Goal: Find specific page/section: Find specific page/section

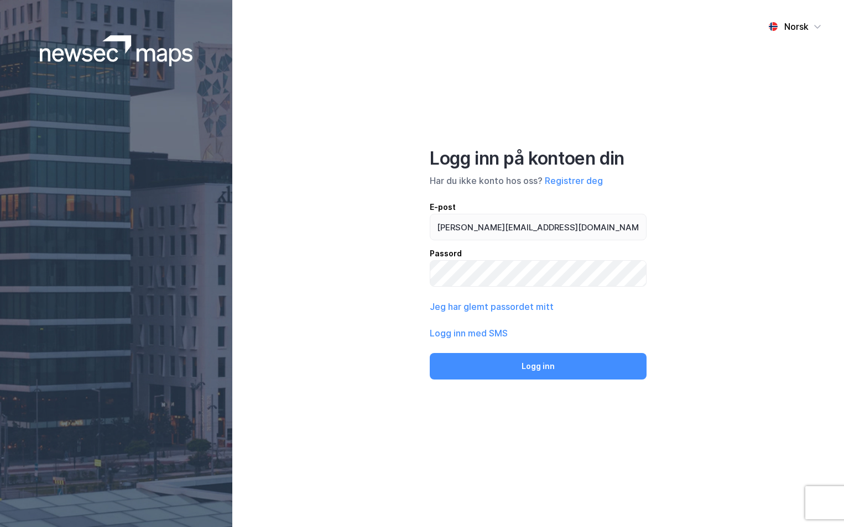
type input "[PERSON_NAME][EMAIL_ADDRESS][DOMAIN_NAME]"
click at [430, 353] on button "Logg inn" at bounding box center [538, 366] width 217 height 27
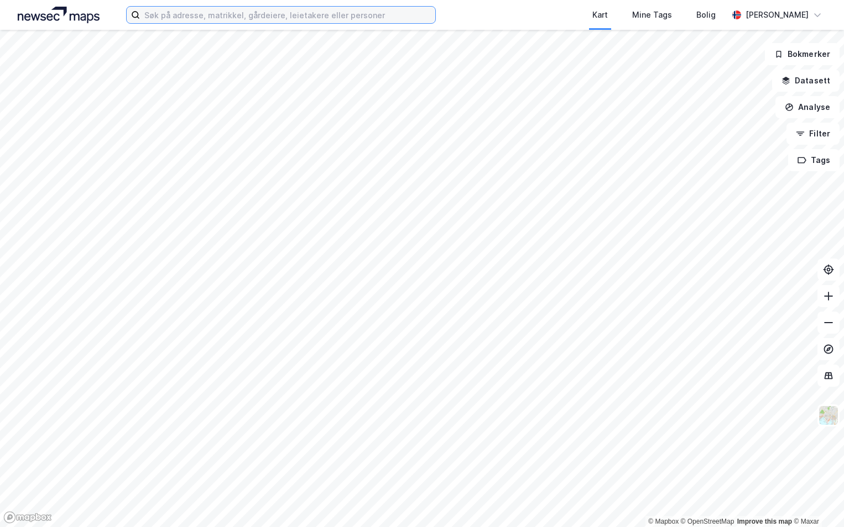
click at [295, 15] on input at bounding box center [287, 15] width 295 height 17
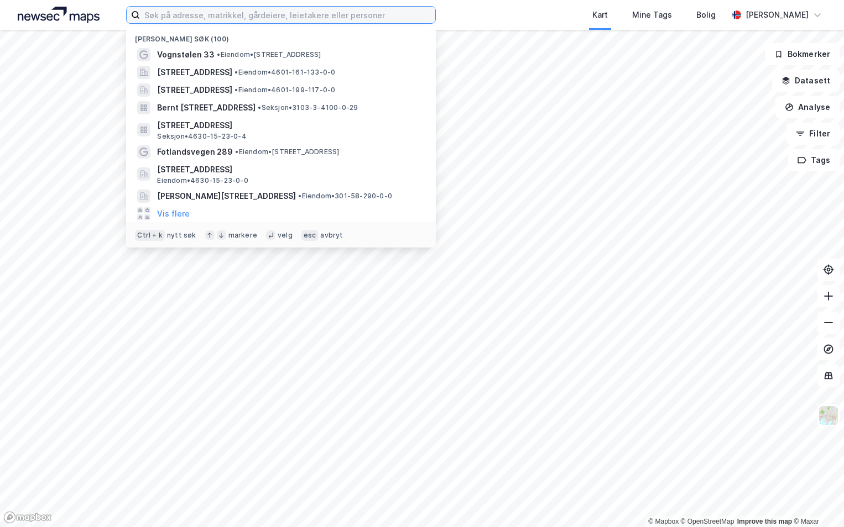
paste input "301-2/408/0/2"
type input "301-2/408/0/2"
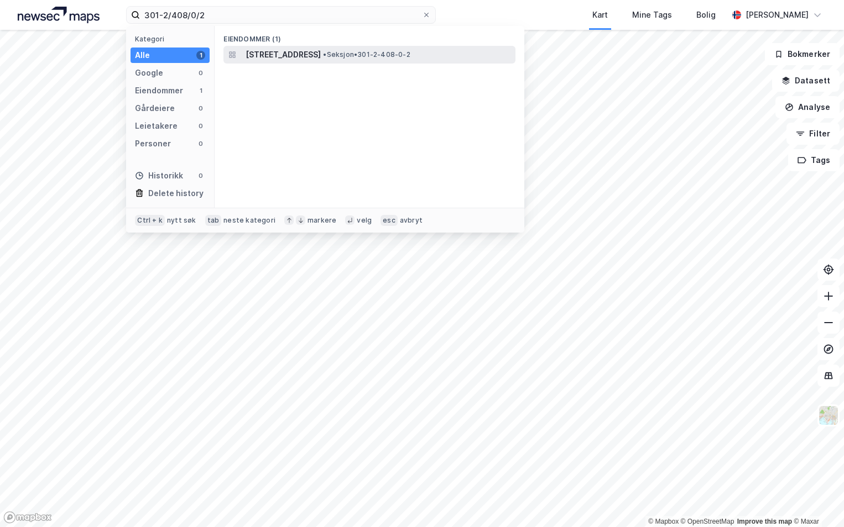
click at [317, 53] on span "[STREET_ADDRESS]" at bounding box center [282, 54] width 75 height 13
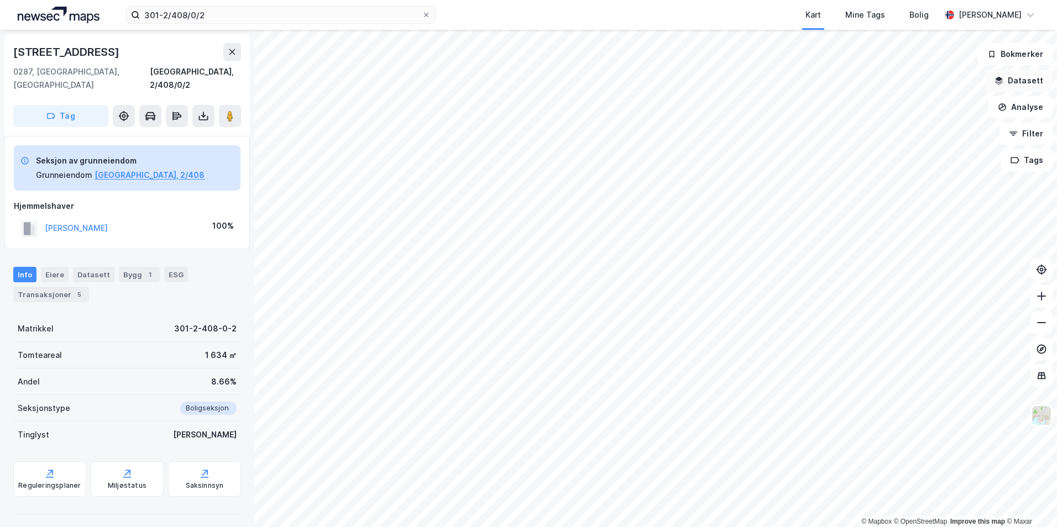
click at [843, 79] on button "Datasett" at bounding box center [1018, 81] width 67 height 22
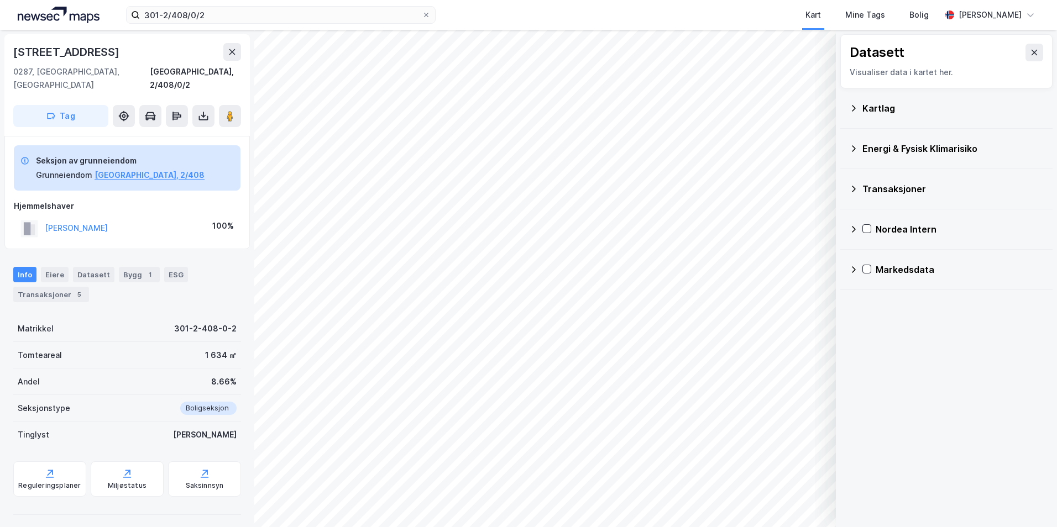
click at [843, 113] on div "Kartlag" at bounding box center [946, 108] width 195 height 27
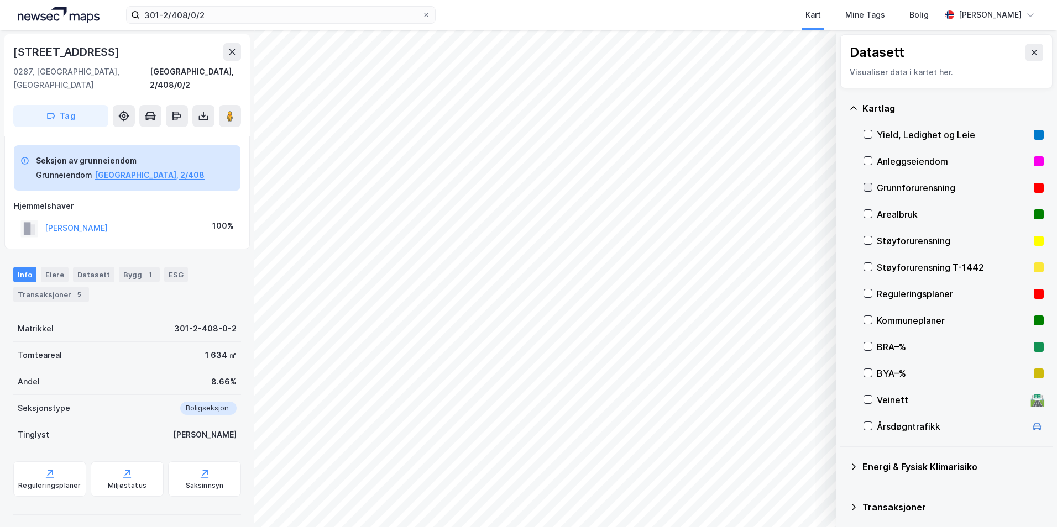
click at [843, 185] on icon at bounding box center [868, 188] width 8 height 8
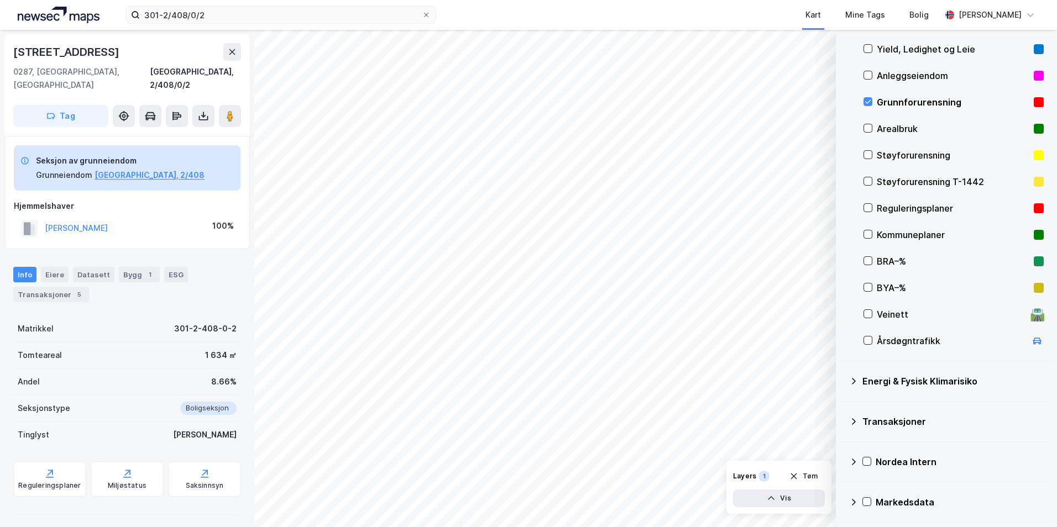
click at [843, 382] on icon at bounding box center [853, 381] width 9 height 9
click at [843, 406] on icon at bounding box center [881, 408] width 8 height 8
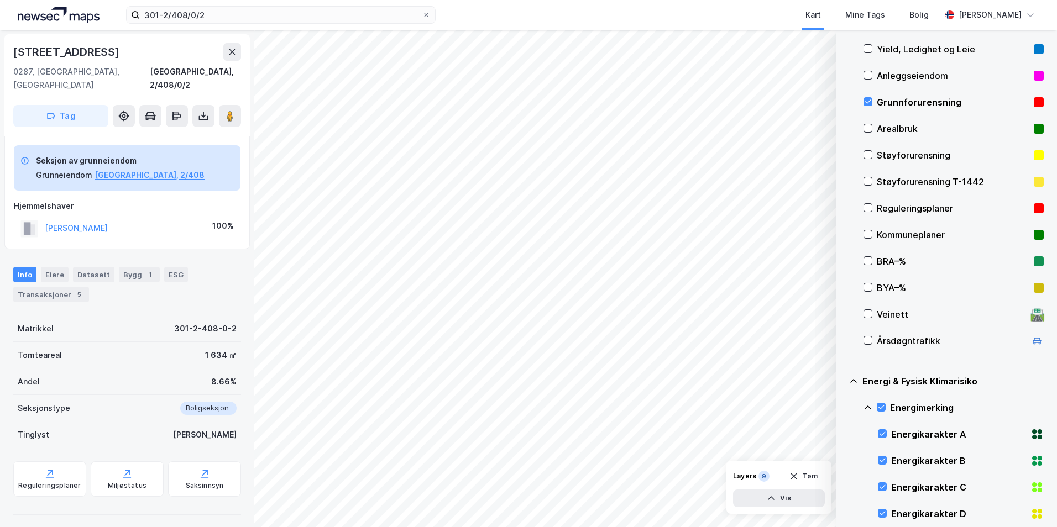
click at [843, 407] on icon at bounding box center [868, 408] width 7 height 4
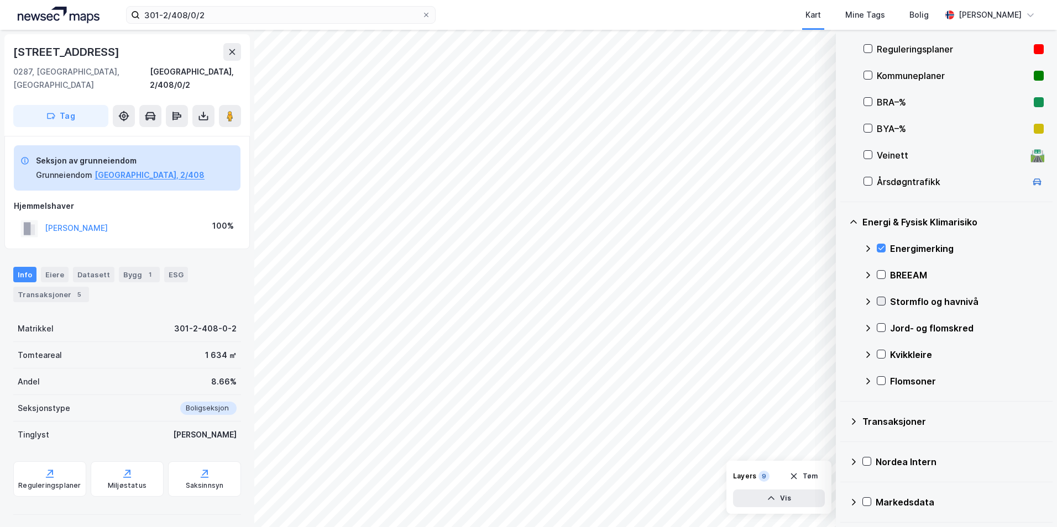
click at [843, 300] on icon at bounding box center [881, 302] width 6 height 4
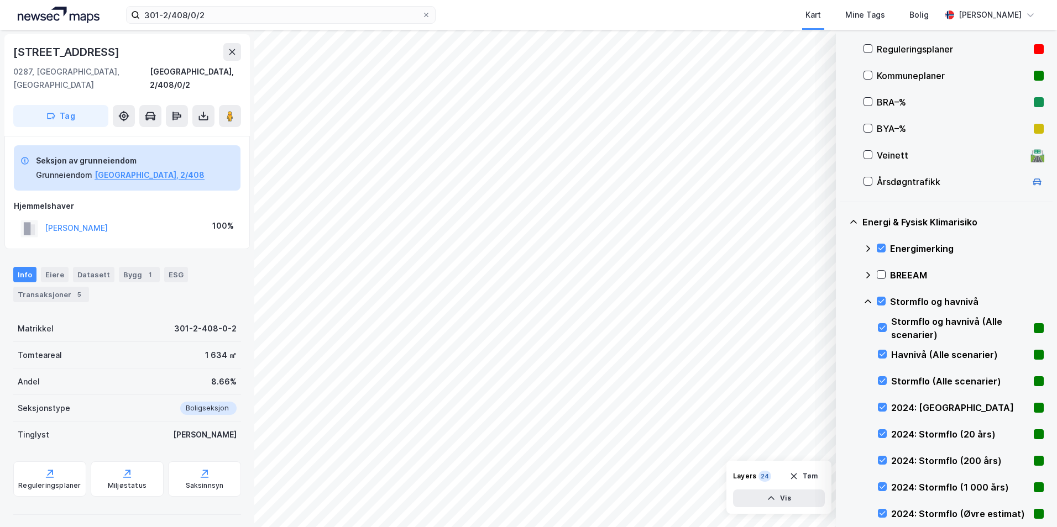
click at [843, 301] on icon at bounding box center [867, 301] width 9 height 9
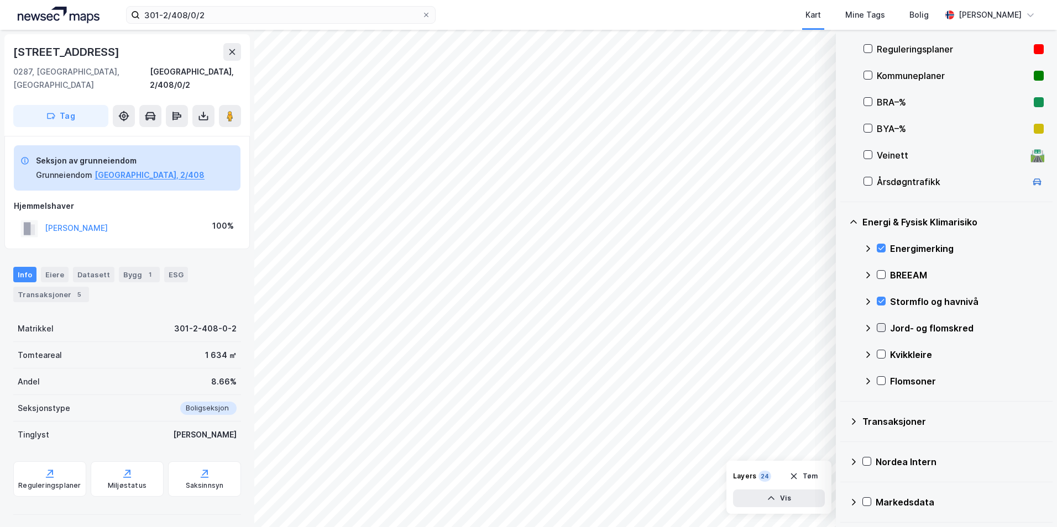
click at [843, 327] on icon at bounding box center [881, 328] width 8 height 8
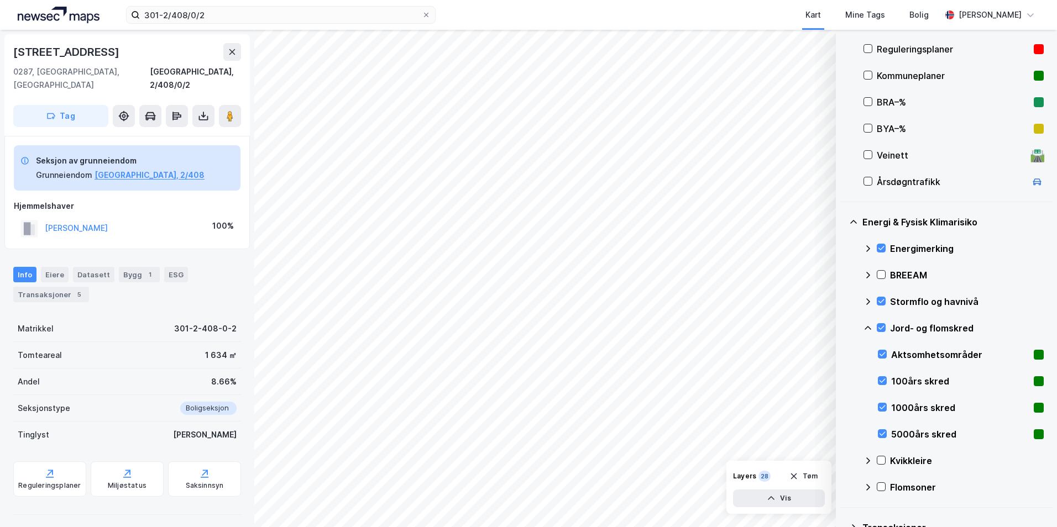
click at [843, 328] on icon at bounding box center [867, 328] width 9 height 9
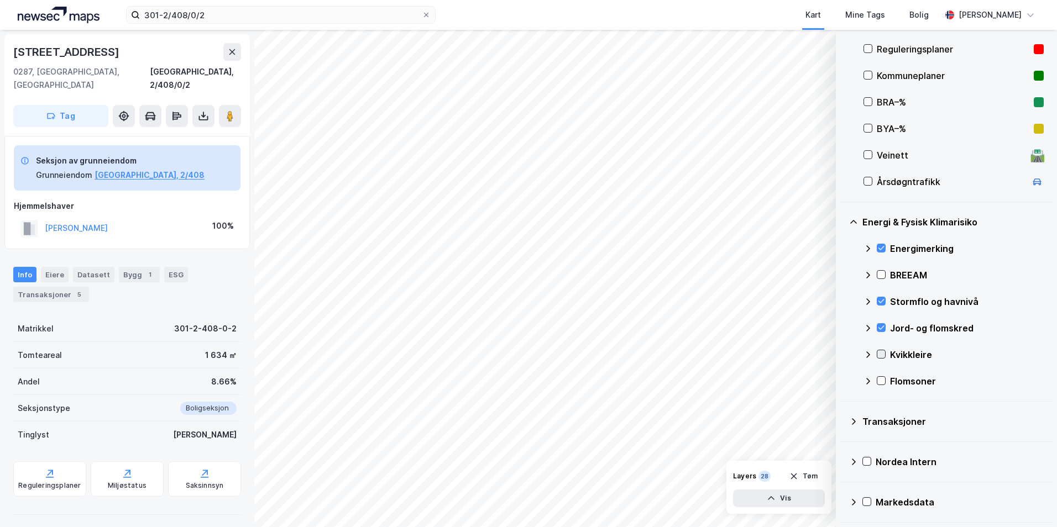
click at [843, 355] on icon at bounding box center [881, 355] width 6 height 4
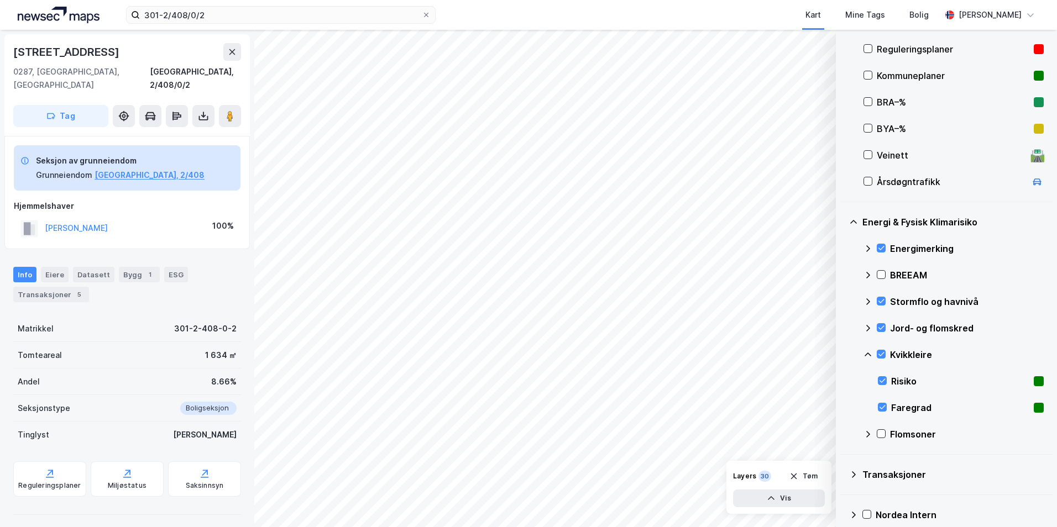
click at [843, 357] on icon at bounding box center [867, 354] width 9 height 9
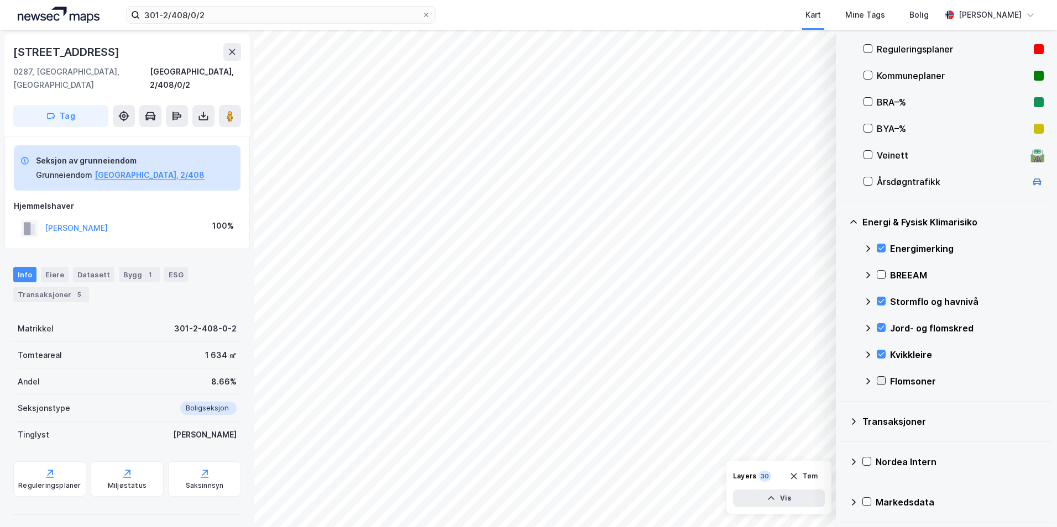
click at [843, 382] on icon at bounding box center [881, 381] width 8 height 8
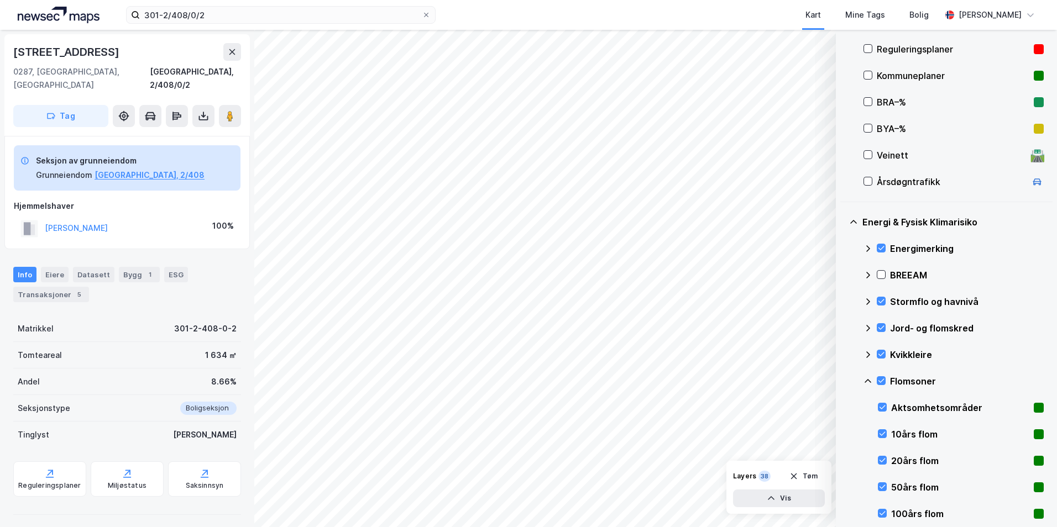
click at [843, 383] on icon at bounding box center [867, 381] width 9 height 9
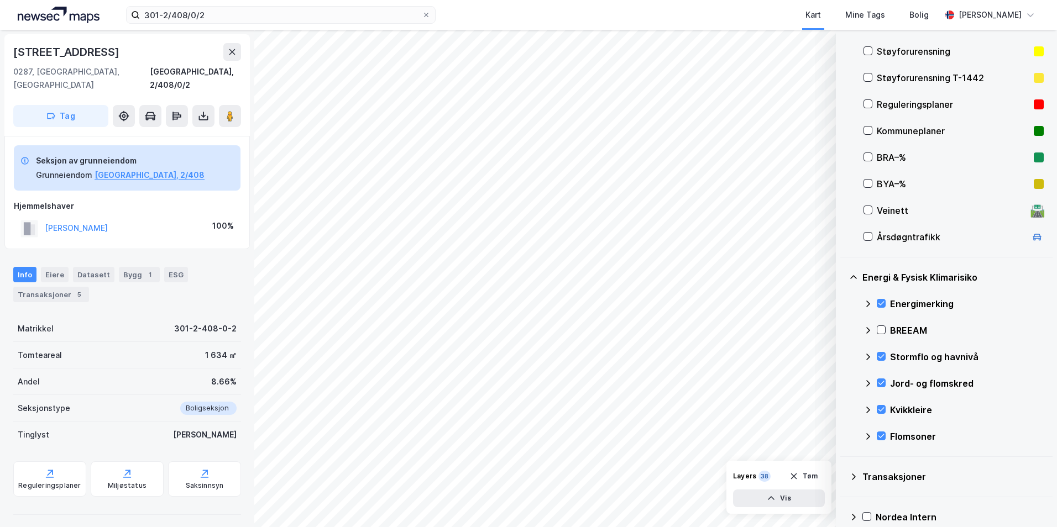
scroll to position [134, 0]
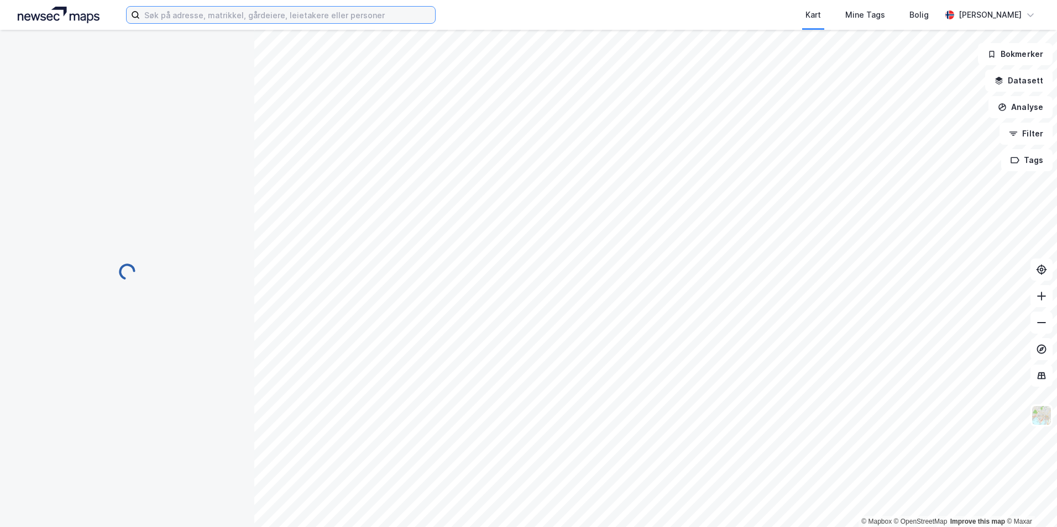
click at [168, 16] on input at bounding box center [287, 15] width 295 height 17
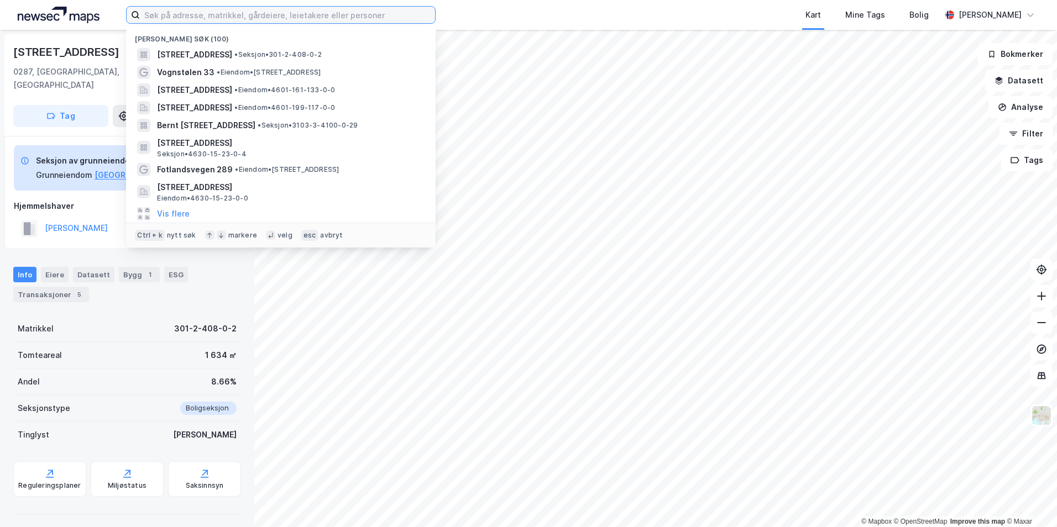
paste input "1806-39/16/0/0"
type input "1806-39/16/0/0"
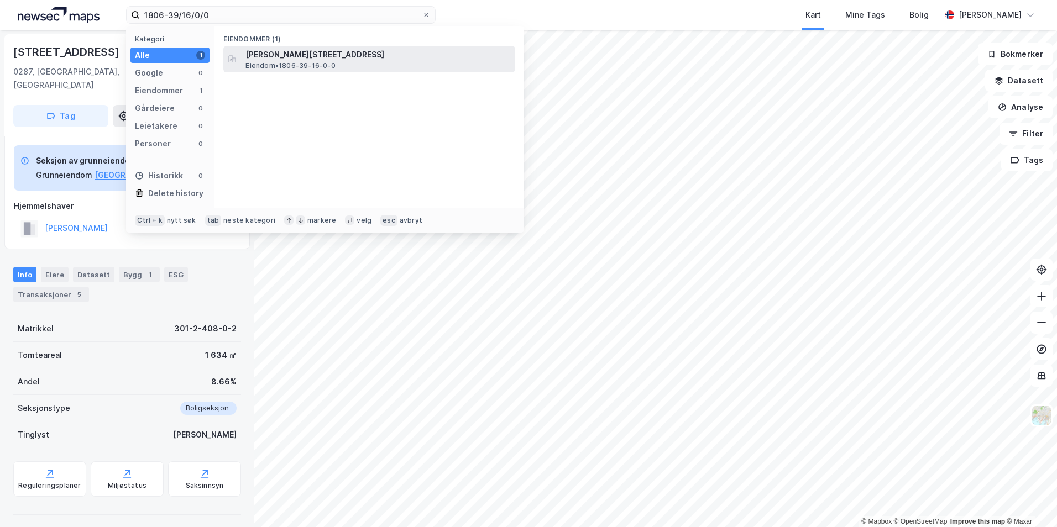
click at [300, 61] on span "Eiendom • 1806-39-16-0-0" at bounding box center [290, 65] width 90 height 9
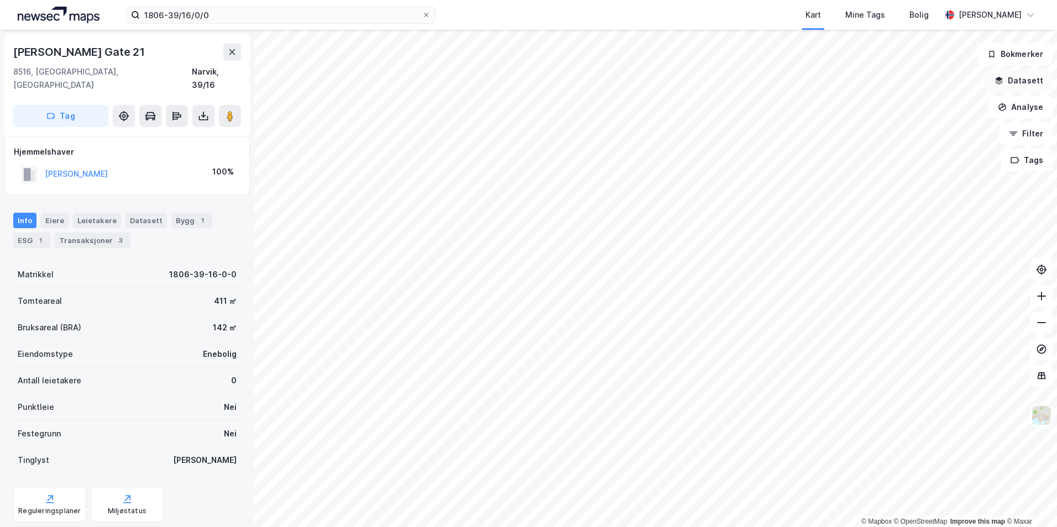
click at [1022, 76] on button "Datasett" at bounding box center [1018, 81] width 67 height 22
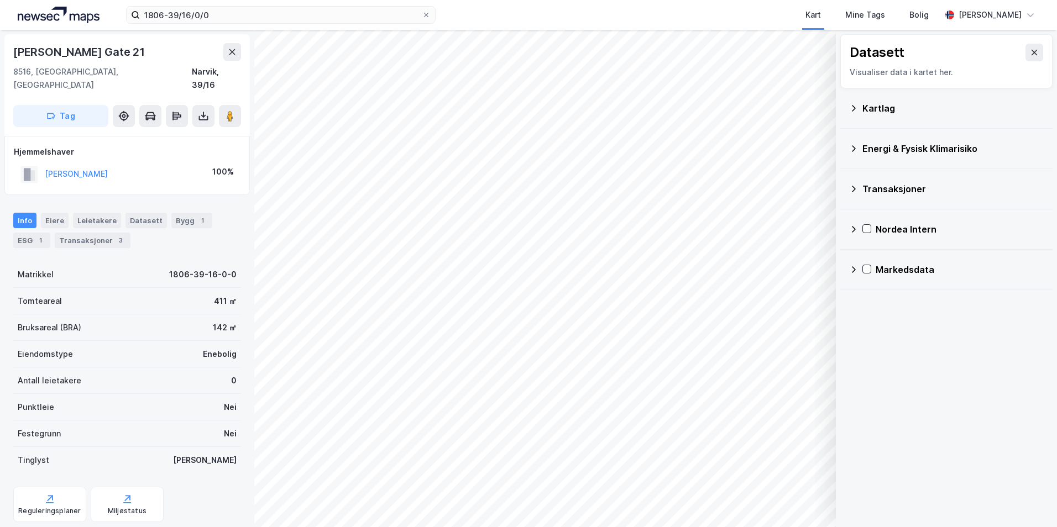
click at [876, 109] on div "Kartlag" at bounding box center [952, 108] width 181 height 13
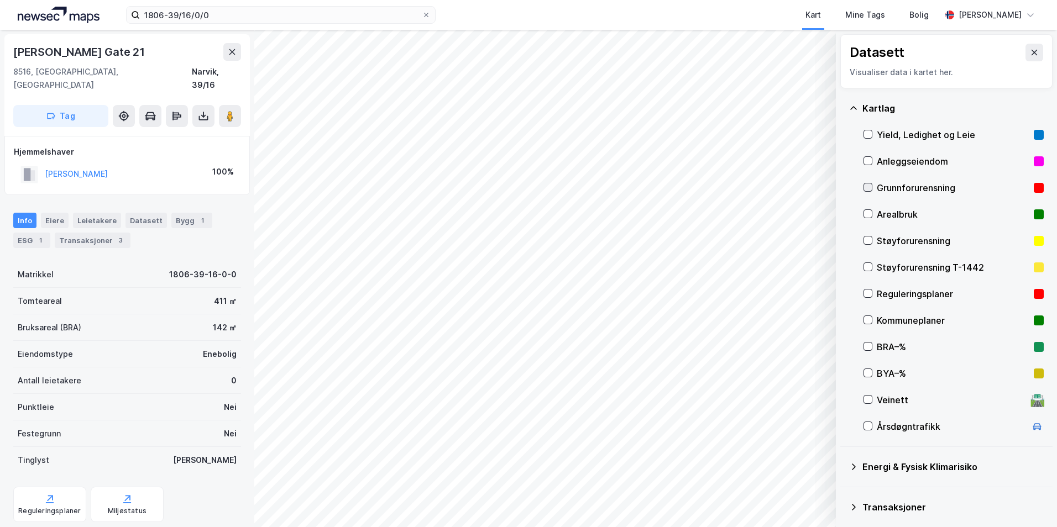
click at [866, 188] on icon at bounding box center [868, 188] width 6 height 4
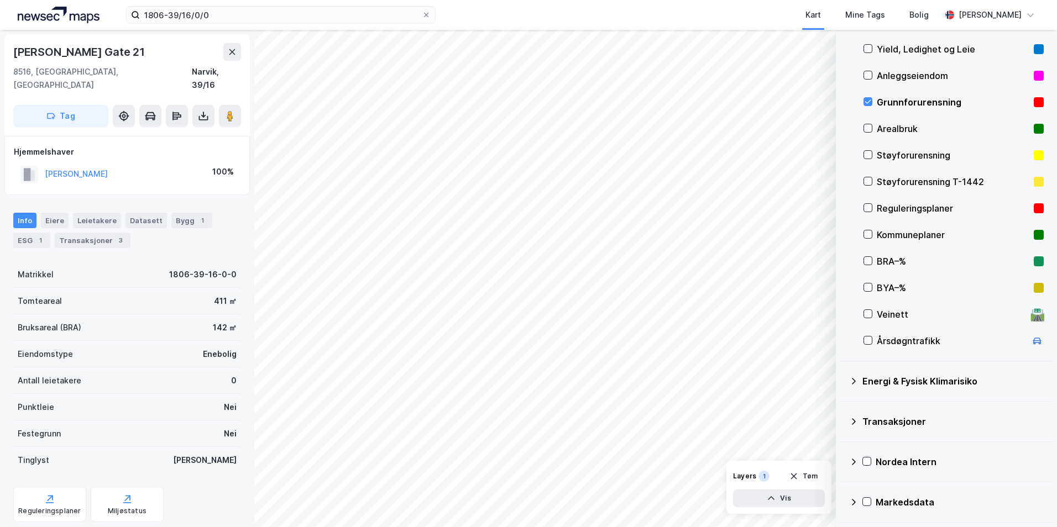
click at [850, 380] on icon at bounding box center [853, 381] width 9 height 9
click at [881, 407] on icon at bounding box center [881, 408] width 8 height 8
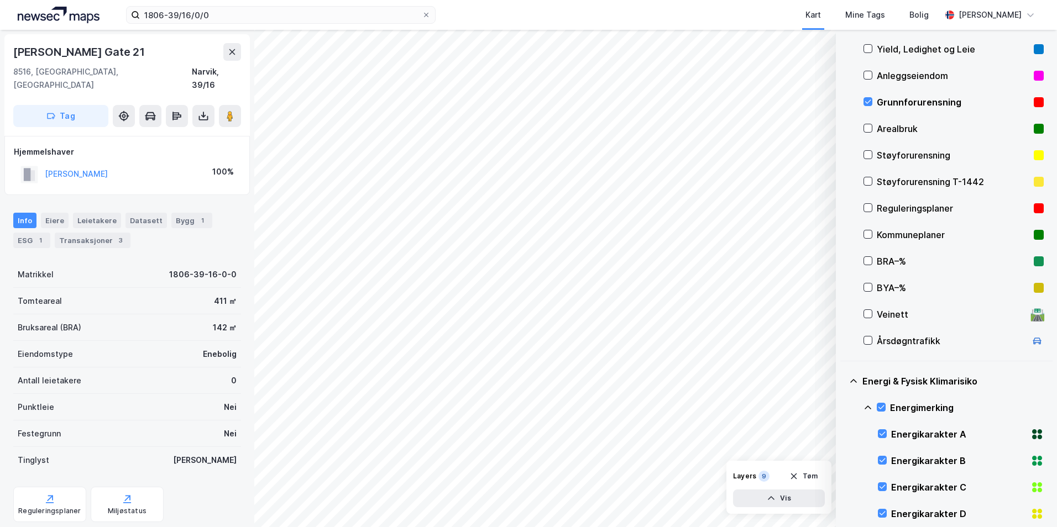
scroll to position [417, 0]
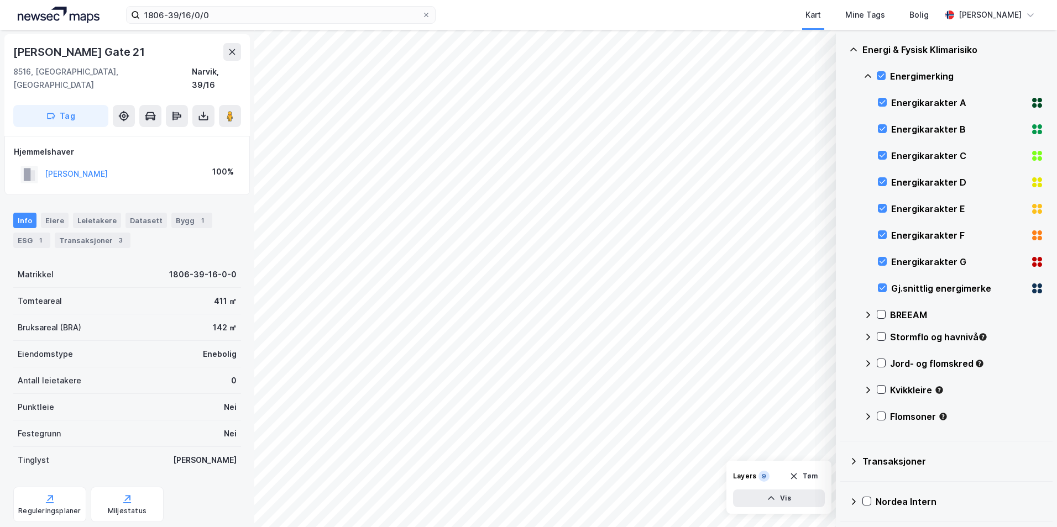
click at [867, 73] on icon at bounding box center [867, 76] width 9 height 9
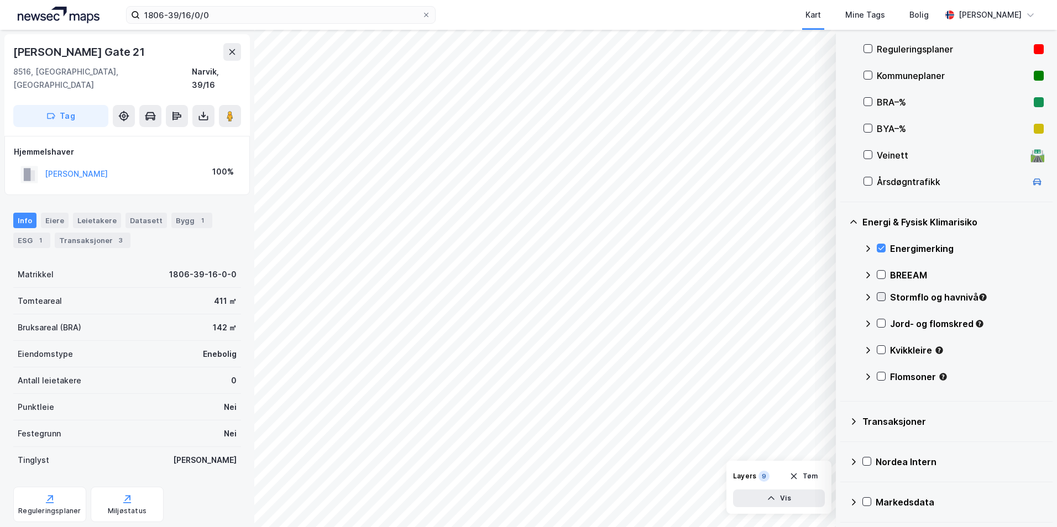
click at [881, 294] on icon at bounding box center [881, 297] width 8 height 8
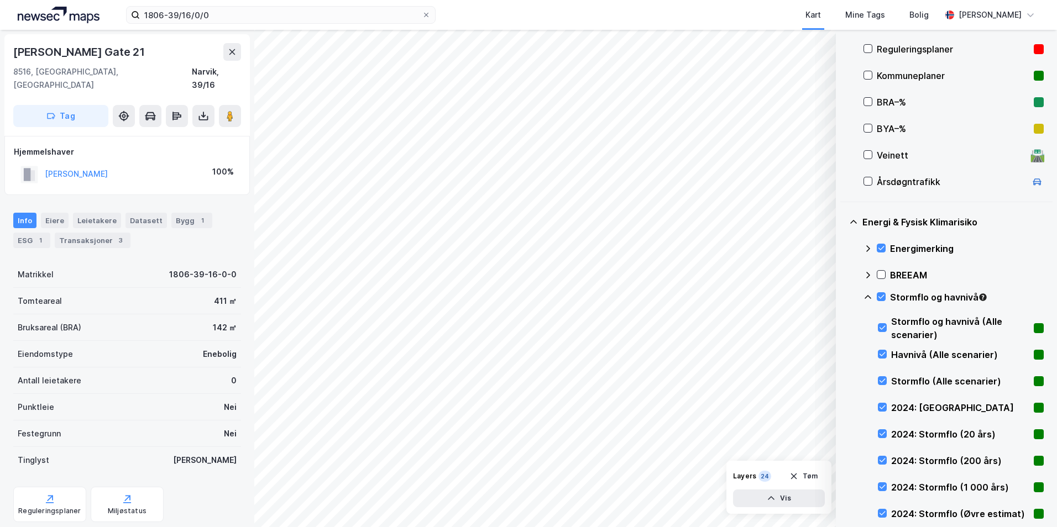
scroll to position [417, 0]
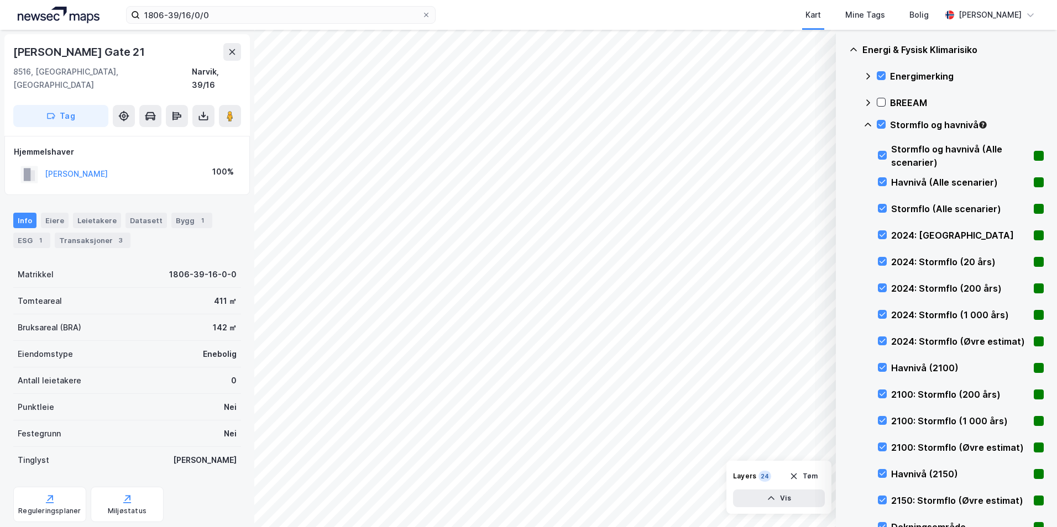
click at [867, 123] on icon at bounding box center [867, 125] width 9 height 9
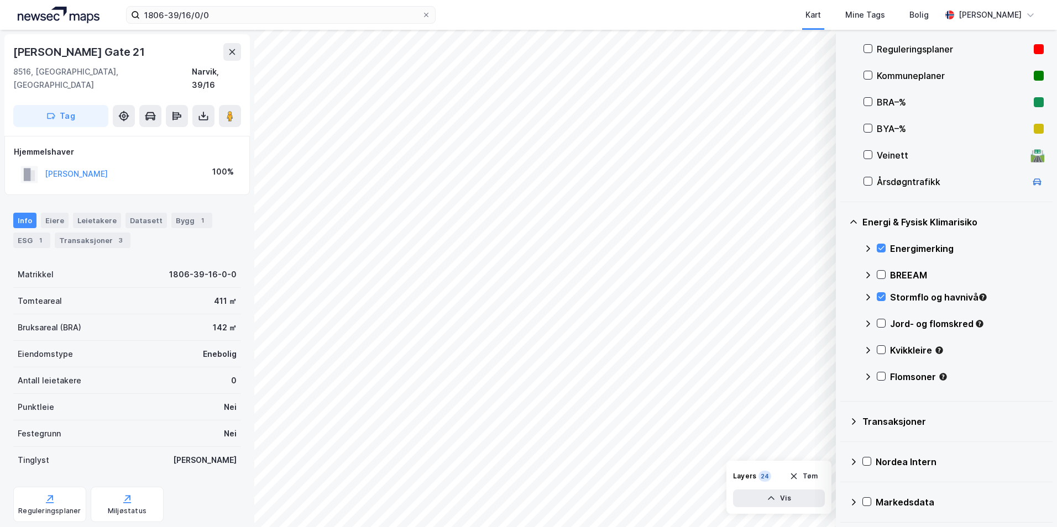
scroll to position [245, 0]
click at [882, 323] on icon at bounding box center [881, 324] width 8 height 8
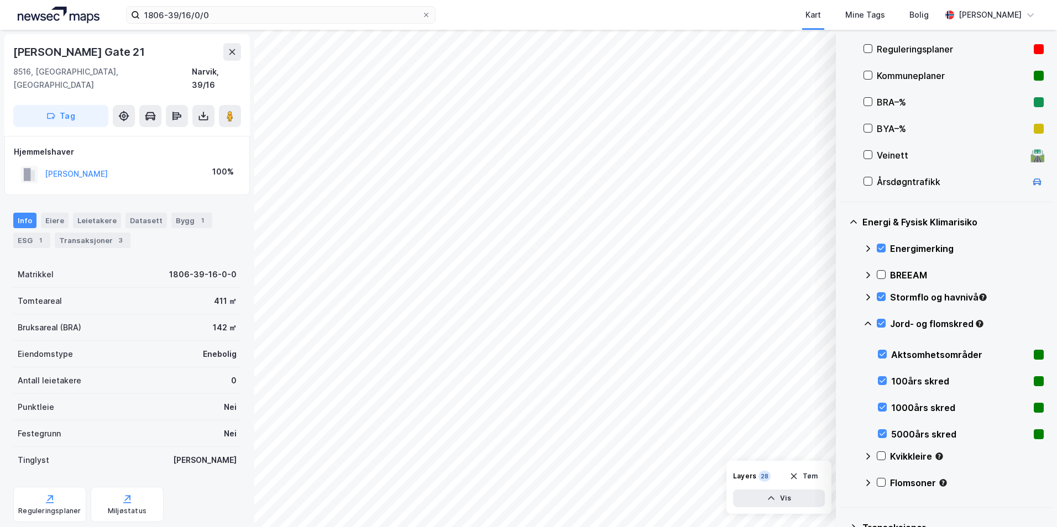
scroll to position [351, 0]
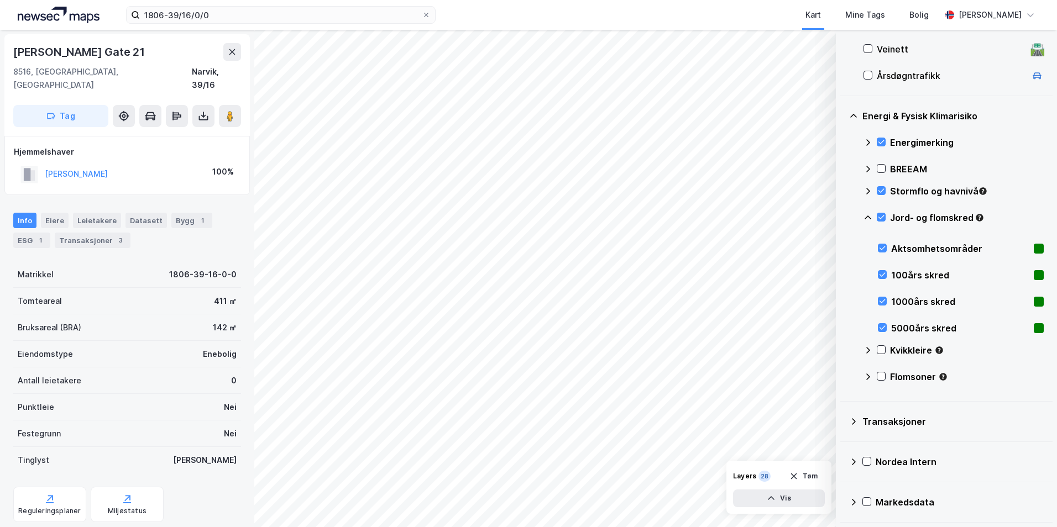
click at [868, 217] on icon at bounding box center [867, 217] width 9 height 9
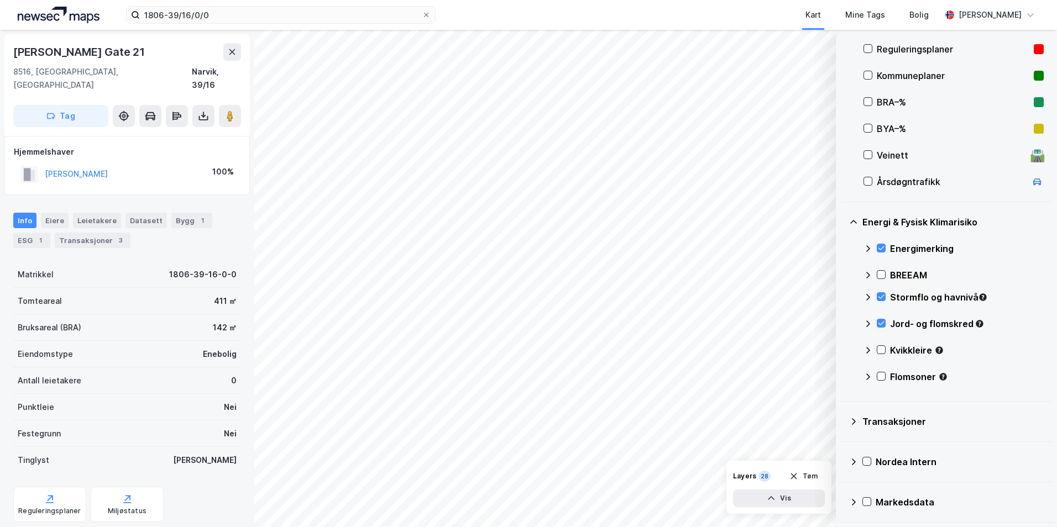
scroll to position [245, 0]
click at [882, 349] on icon at bounding box center [881, 350] width 8 height 8
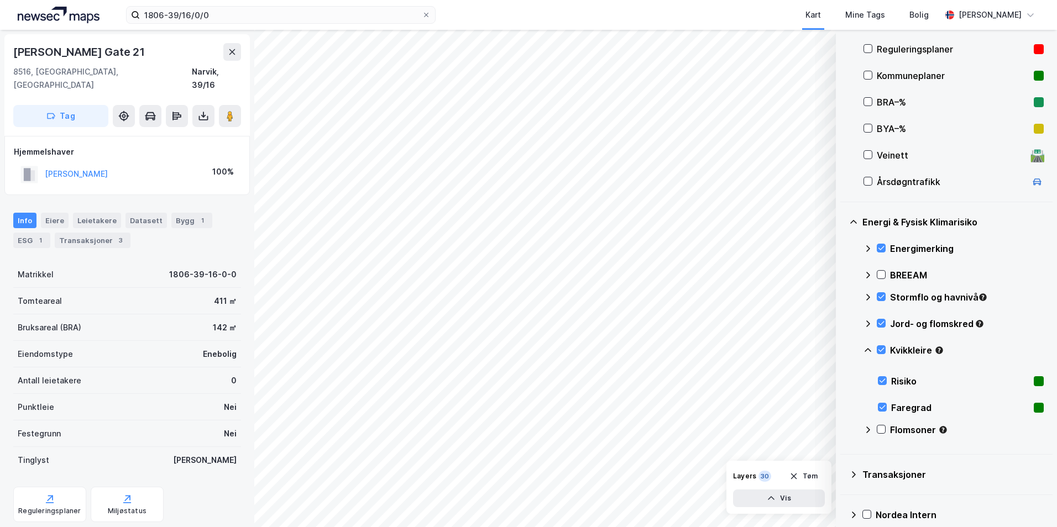
scroll to position [298, 0]
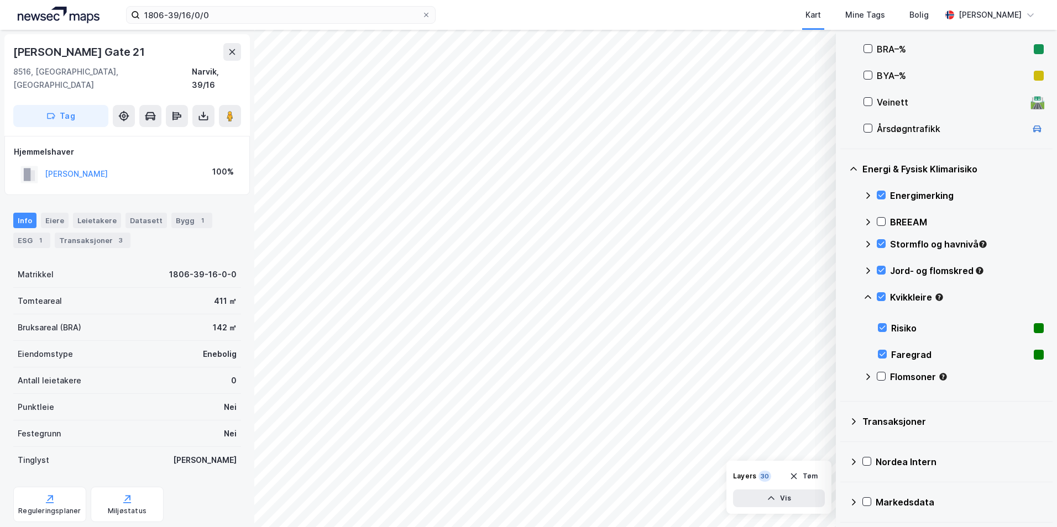
click at [870, 297] on icon at bounding box center [868, 297] width 7 height 4
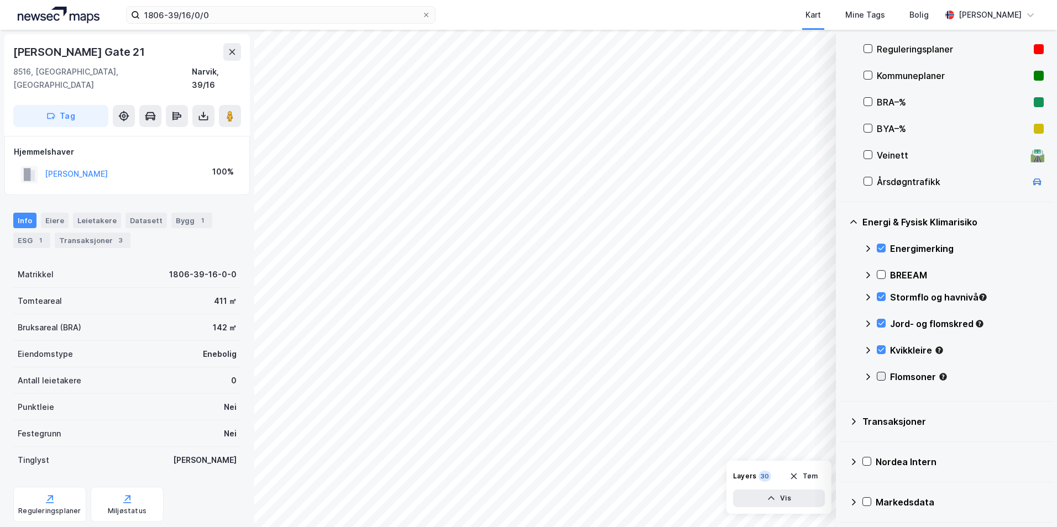
scroll to position [245, 0]
click at [881, 375] on icon at bounding box center [881, 377] width 8 height 8
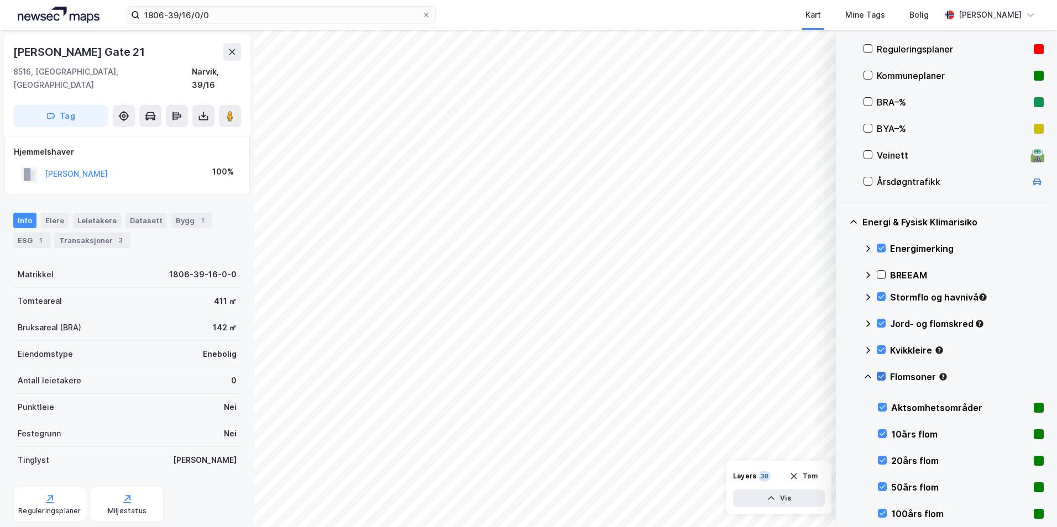
scroll to position [417, 0]
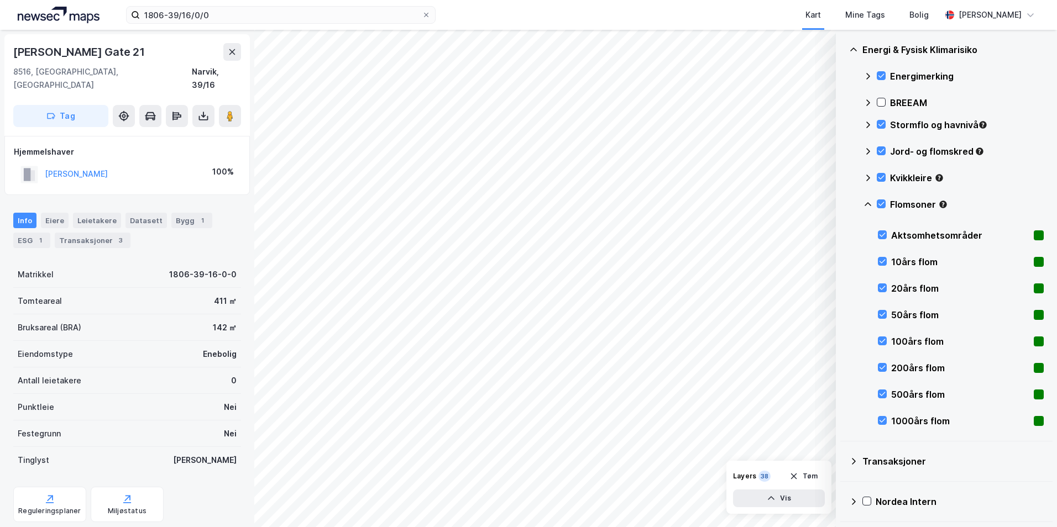
click at [865, 205] on icon at bounding box center [867, 204] width 9 height 9
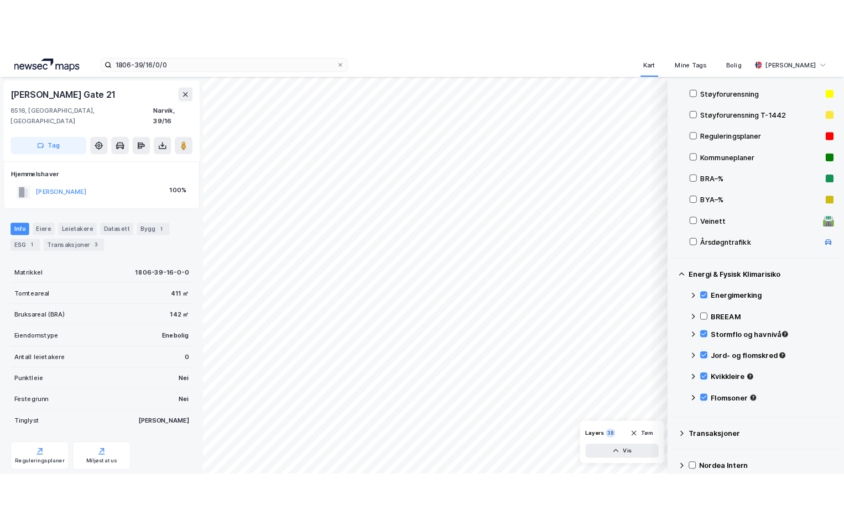
scroll to position [134, 0]
